Goal: Information Seeking & Learning: Learn about a topic

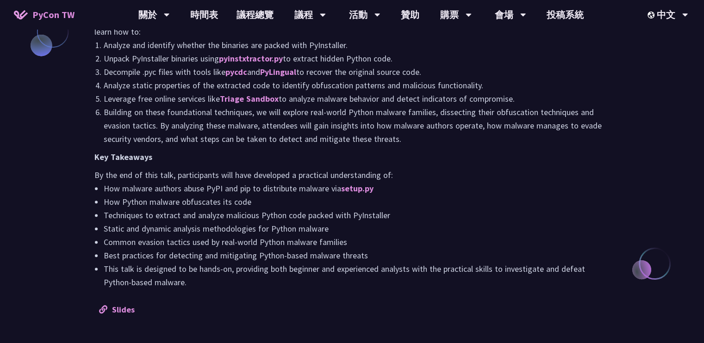
scroll to position [944, 0]
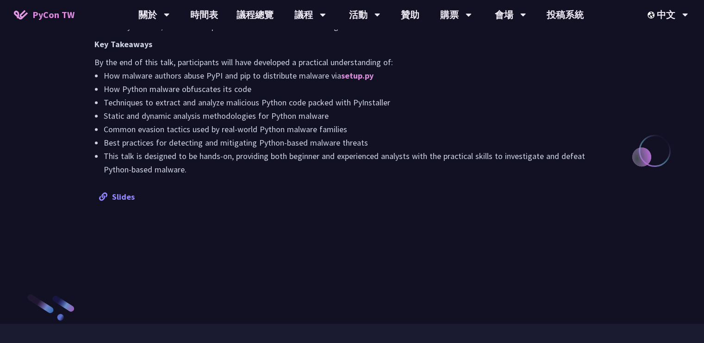
click at [122, 198] on link "Slides" at bounding box center [117, 197] width 36 height 11
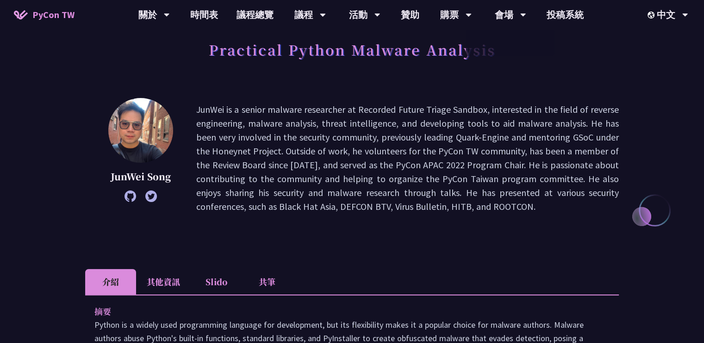
scroll to position [185, 0]
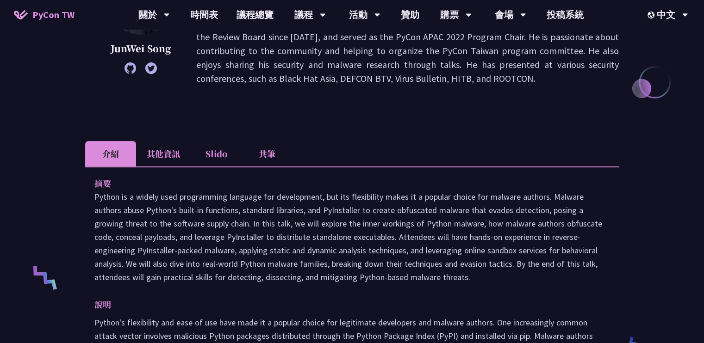
click at [171, 156] on li "其他資訊" at bounding box center [163, 153] width 55 height 25
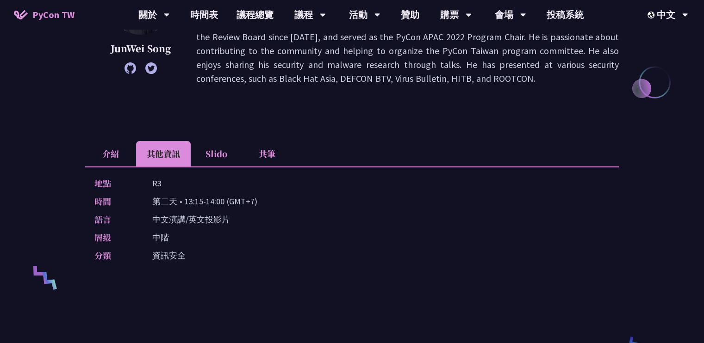
click at [218, 157] on li "Slido" at bounding box center [216, 153] width 51 height 25
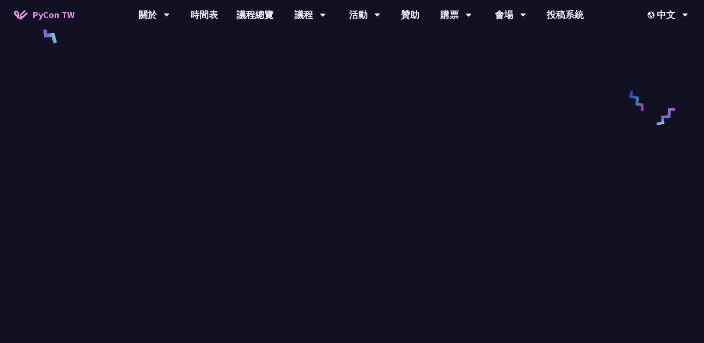
scroll to position [278, 0]
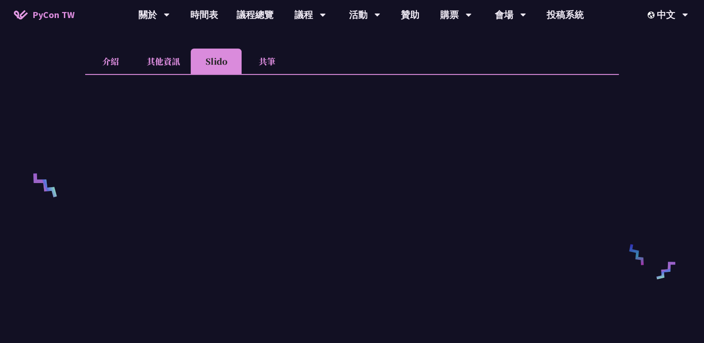
click at [267, 61] on li "共筆" at bounding box center [267, 61] width 51 height 25
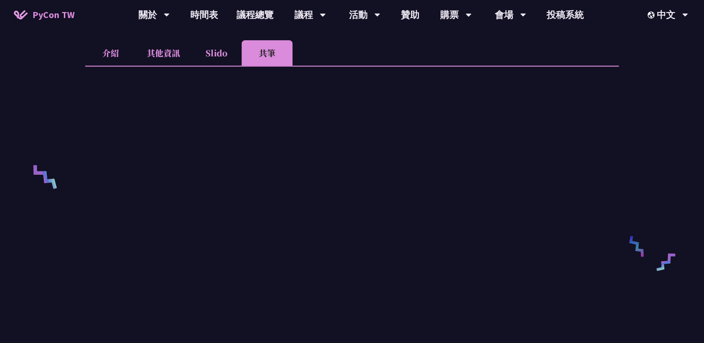
scroll to position [261, 0]
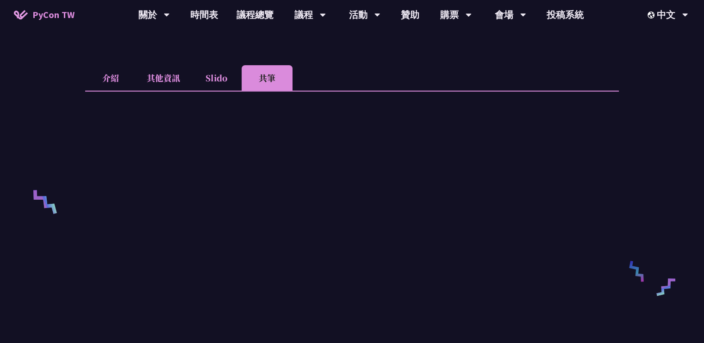
click at [173, 73] on li "其他資訊" at bounding box center [163, 77] width 55 height 25
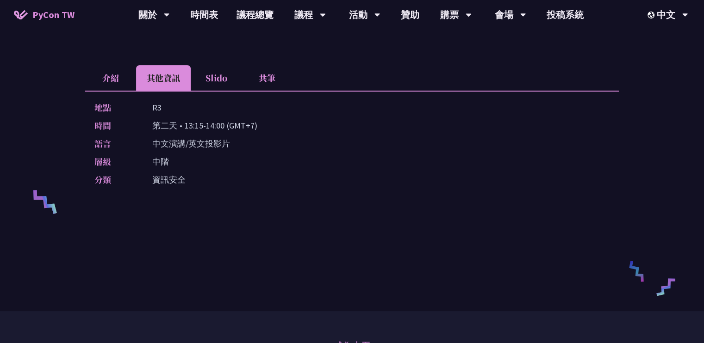
click at [116, 79] on li "介紹" at bounding box center [110, 77] width 51 height 25
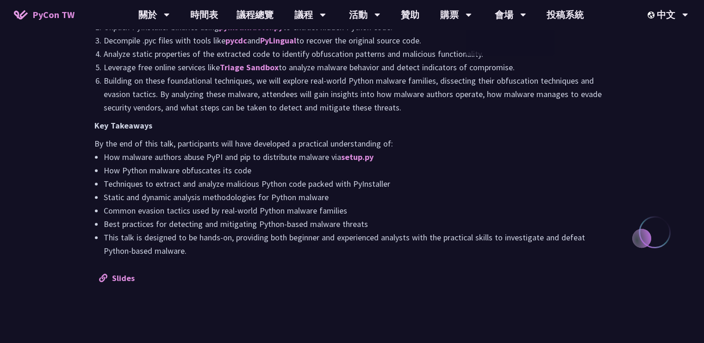
scroll to position [724, 0]
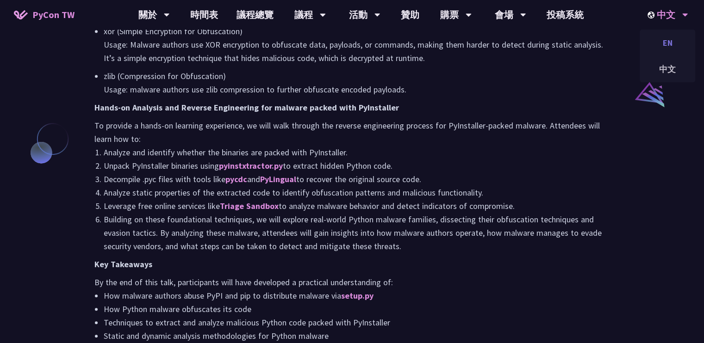
click at [674, 46] on div "EN" at bounding box center [668, 43] width 56 height 22
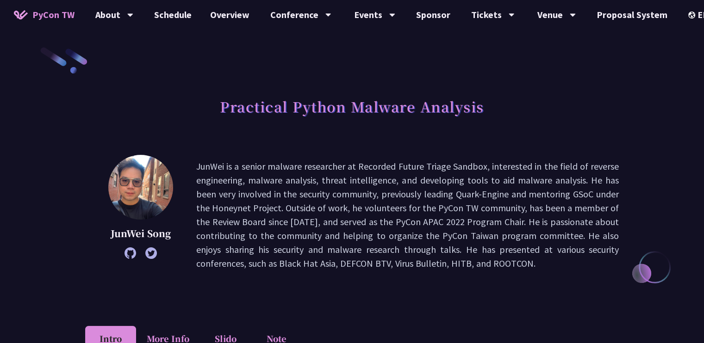
scroll to position [185, 0]
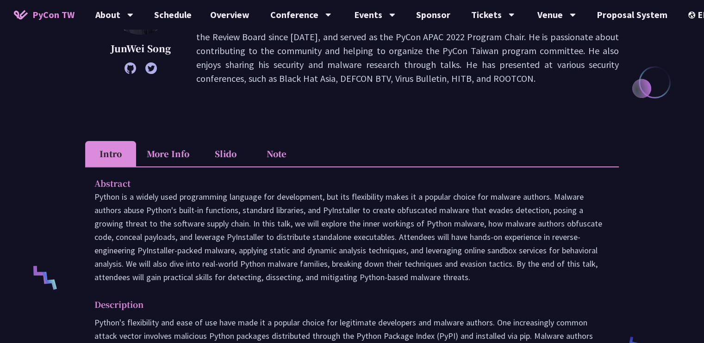
click at [189, 154] on li "More Info" at bounding box center [168, 153] width 64 height 25
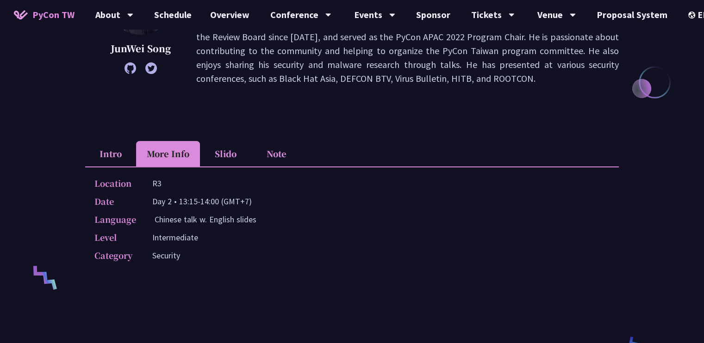
click at [116, 153] on li "Intro" at bounding box center [110, 153] width 51 height 25
